Goal: Find specific page/section: Find specific page/section

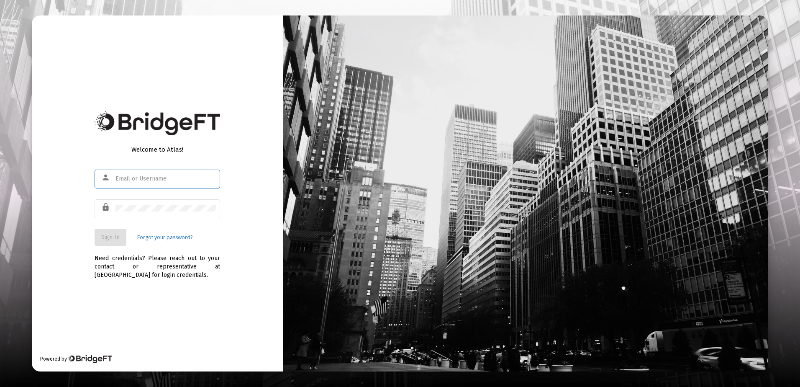
click at [153, 178] on input "text" at bounding box center [165, 178] width 100 height 7
click at [139, 203] on div at bounding box center [165, 208] width 100 height 21
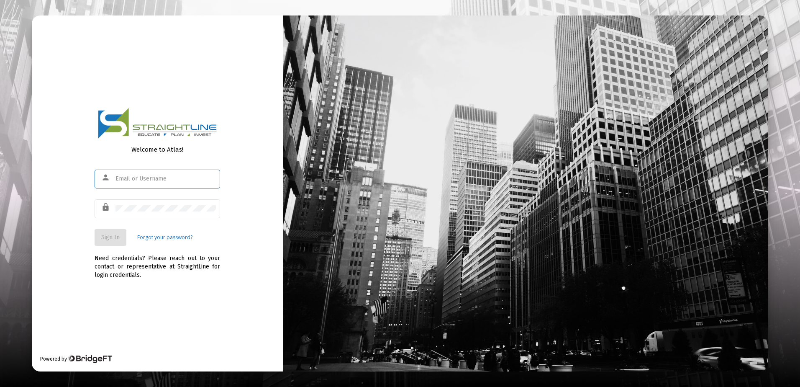
click at [131, 178] on input "text" at bounding box center [165, 178] width 100 height 7
type input "[EMAIL_ADDRESS][DOMAIN_NAME]"
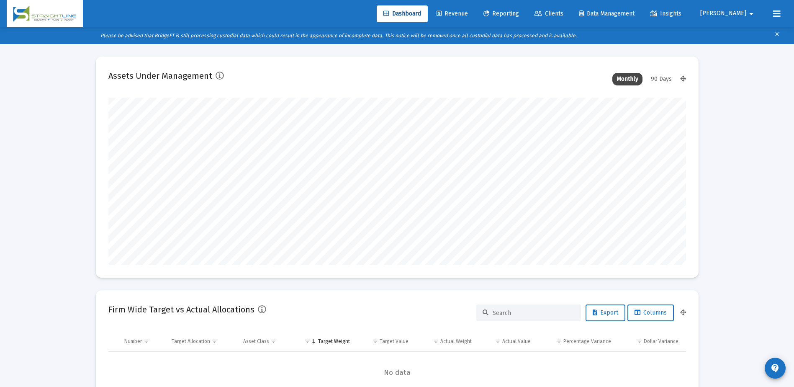
scroll to position [167, 577]
click at [542, 15] on icon at bounding box center [538, 14] width 8 height 6
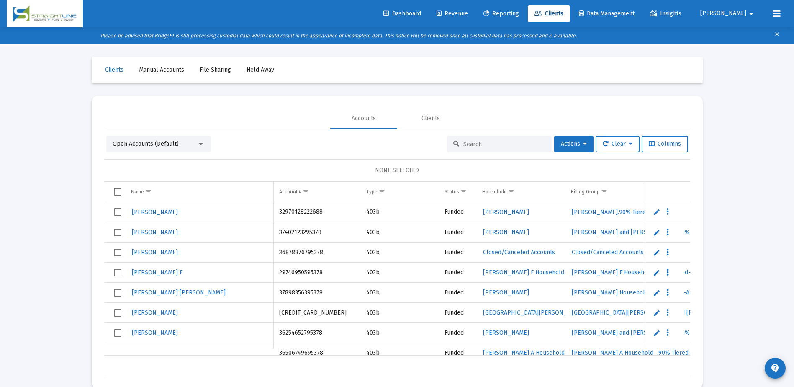
drag, startPoint x: 467, startPoint y: 134, endPoint x: 470, endPoint y: 141, distance: 7.4
click at [468, 136] on div "Open Accounts (Default) Actions Clear Columns NONE SELECTED Name Name Account #…" at bounding box center [397, 252] width 586 height 247
click at [470, 141] on input at bounding box center [504, 144] width 82 height 7
paste input "36660133195378"
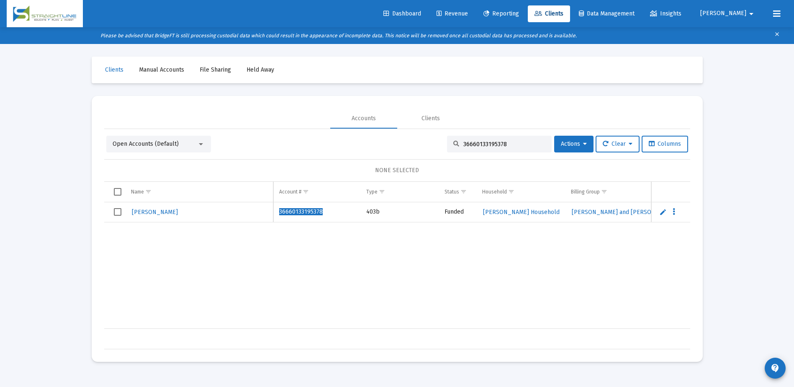
drag, startPoint x: 507, startPoint y: 143, endPoint x: 440, endPoint y: 143, distance: 66.5
click at [440, 143] on div "Open Accounts (Default) 36660133195378 Actions Clear Columns" at bounding box center [397, 144] width 582 height 17
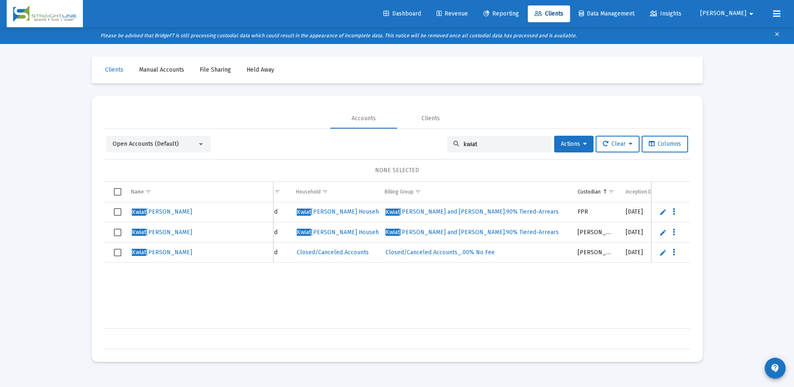
scroll to position [0, 295]
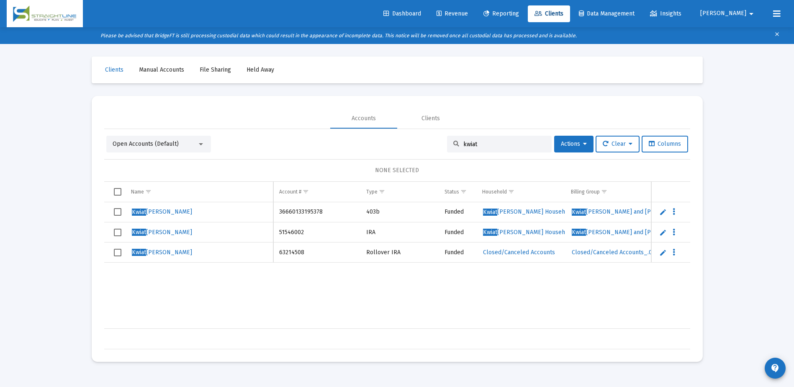
click at [463, 147] on input "kwiat" at bounding box center [504, 144] width 82 height 7
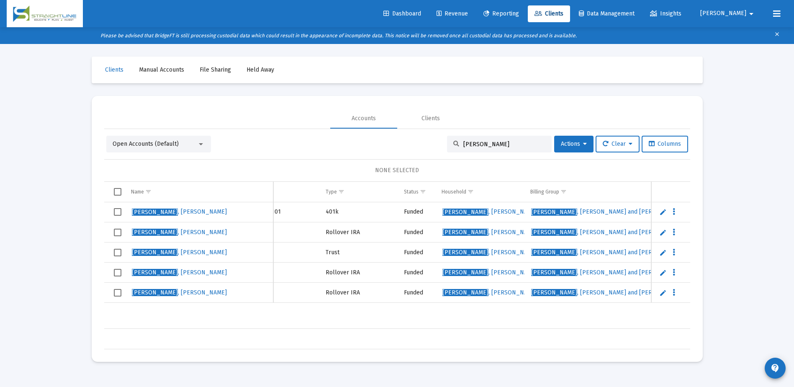
scroll to position [0, 99]
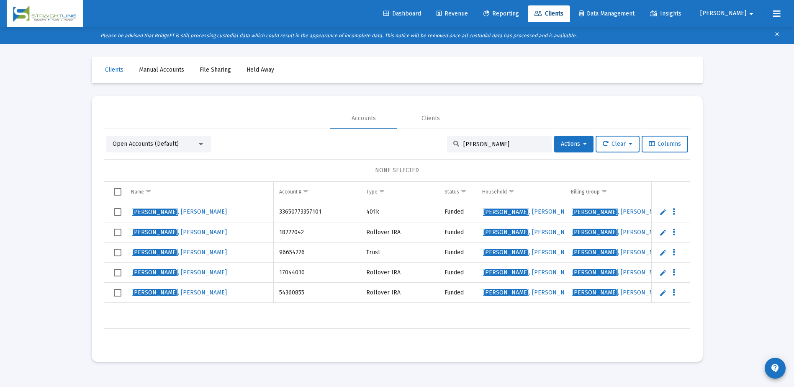
type input "[PERSON_NAME]"
